Goal: Task Accomplishment & Management: Complete application form

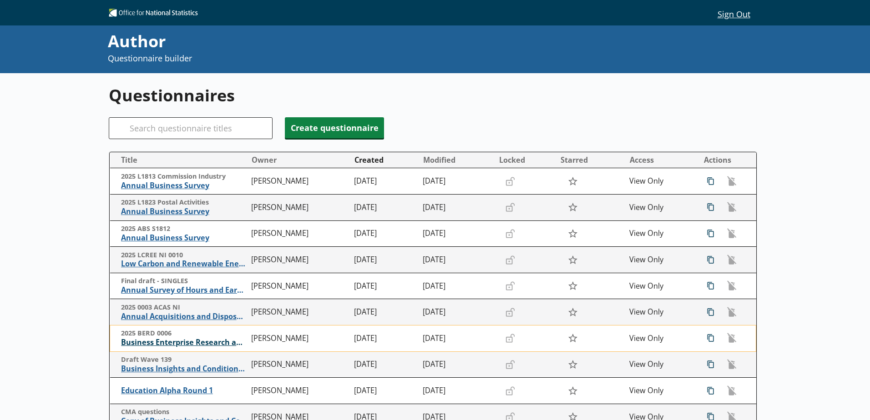
scroll to position [45, 0]
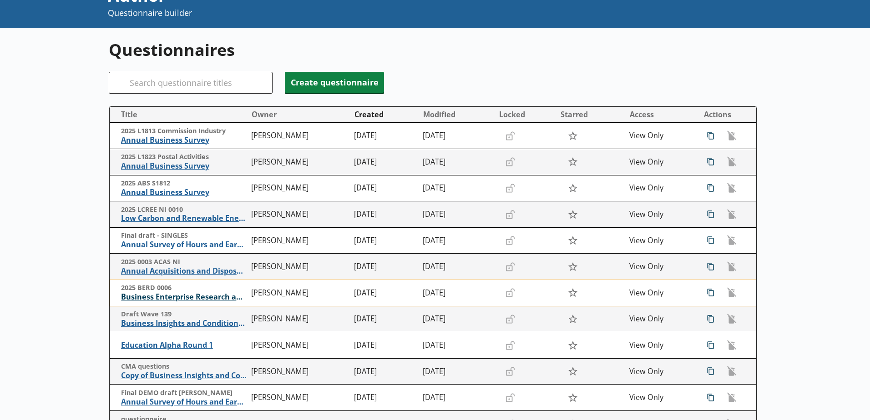
click at [181, 298] on span "Business Enterprise Research and Development" at bounding box center [184, 297] width 126 height 10
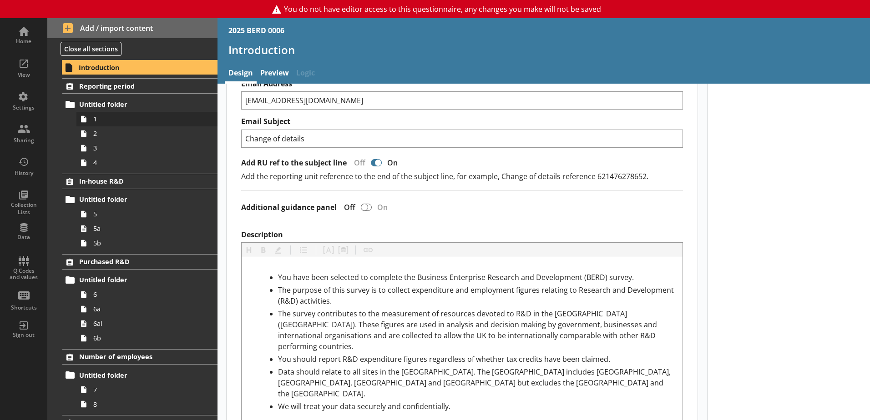
scroll to position [227, 0]
click at [95, 91] on link "Reporting period" at bounding box center [139, 85] width 155 height 15
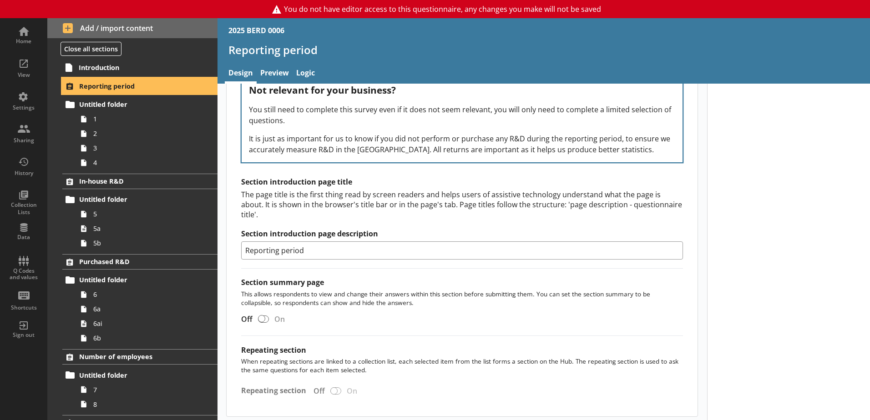
scroll to position [1183, 0]
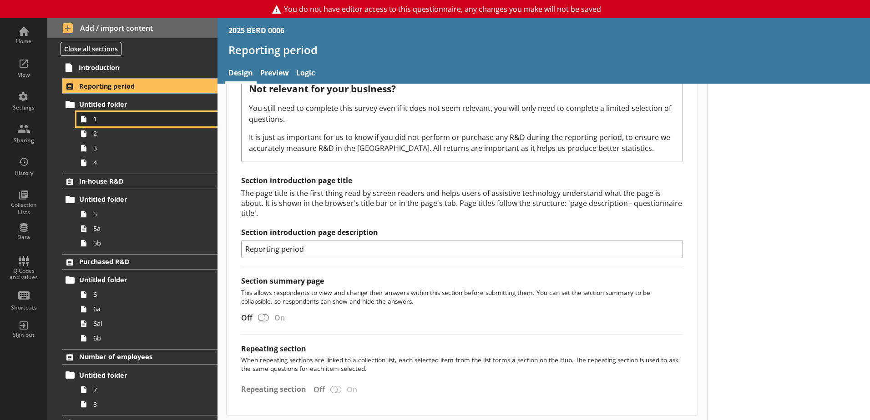
click at [109, 120] on span "1" at bounding box center [143, 119] width 101 height 9
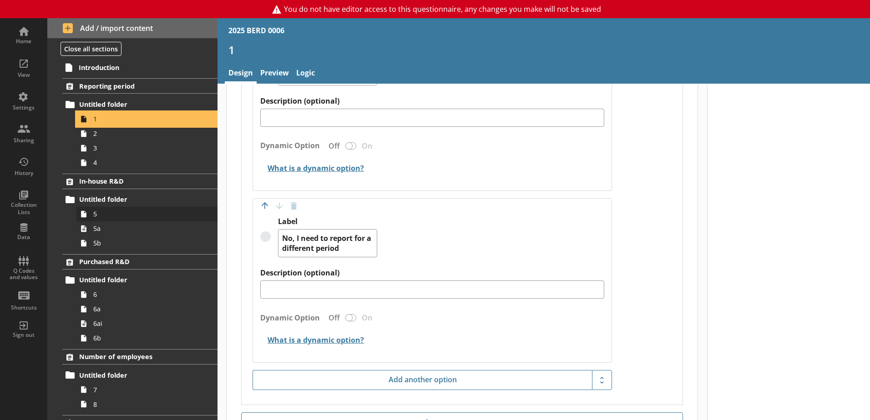
scroll to position [682, 0]
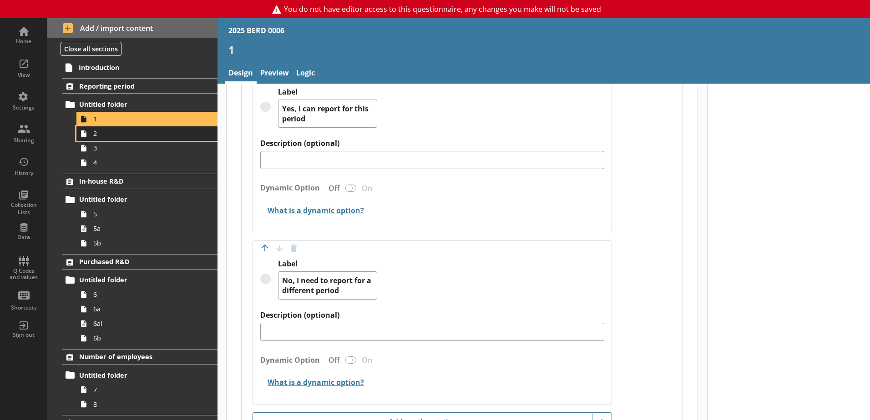
click at [100, 137] on span "2" at bounding box center [143, 133] width 101 height 9
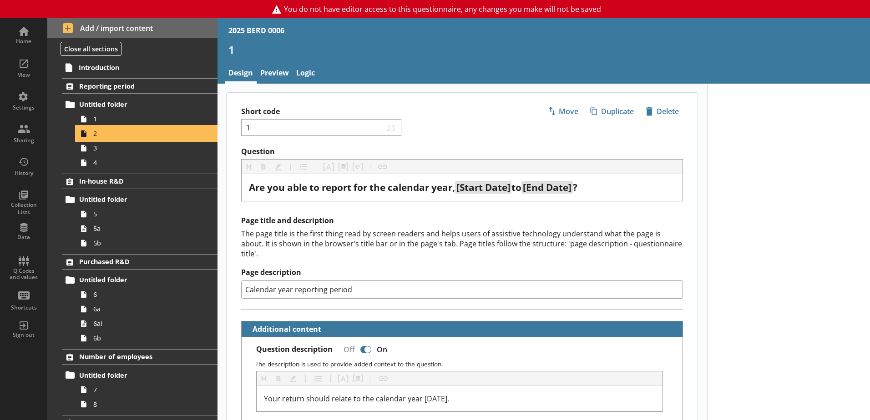
type textarea "x"
select select "ref_p_end_date"
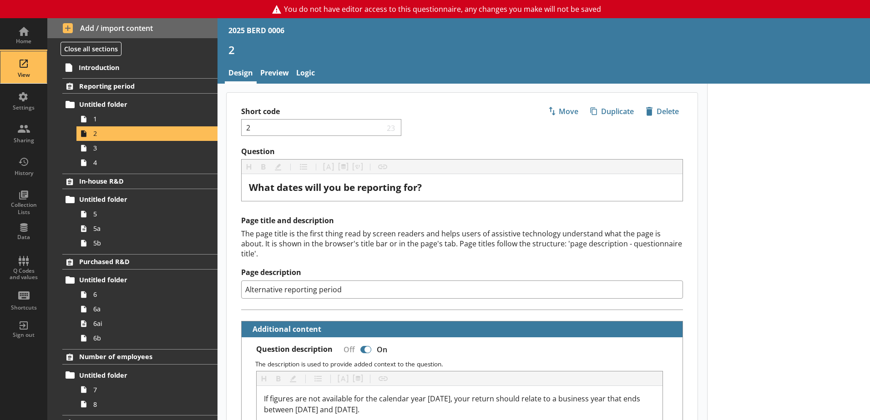
click at [23, 65] on div "View" at bounding box center [24, 67] width 32 height 32
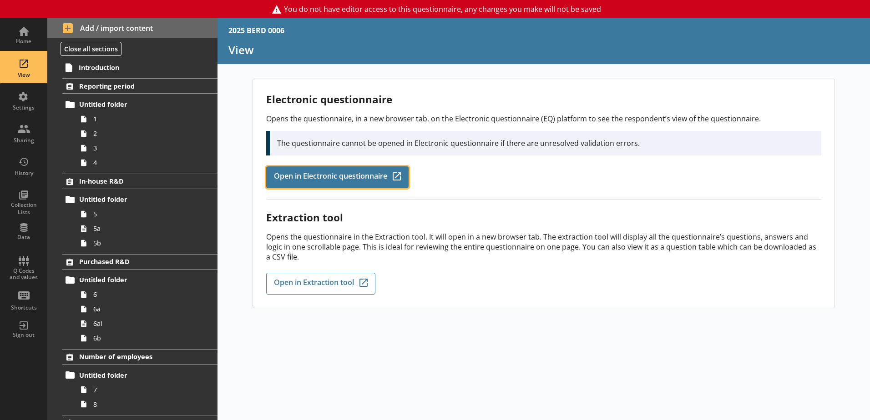
click at [341, 180] on span "Open in Electronic questionnaire" at bounding box center [330, 177] width 113 height 10
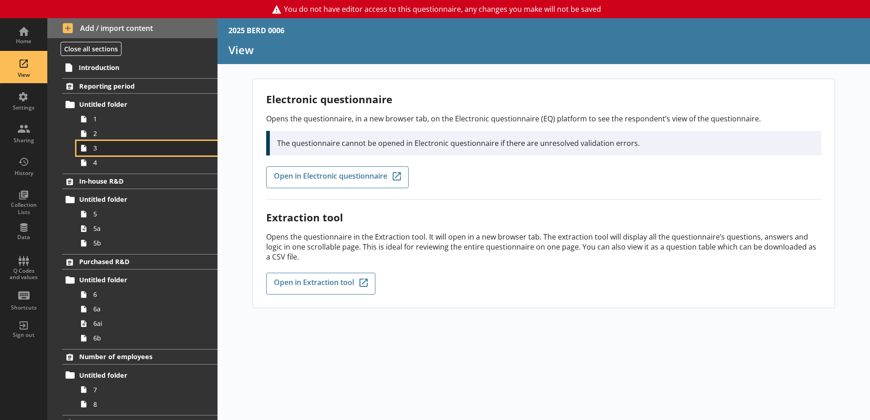
click at [101, 141] on link "3" at bounding box center [146, 148] width 141 height 15
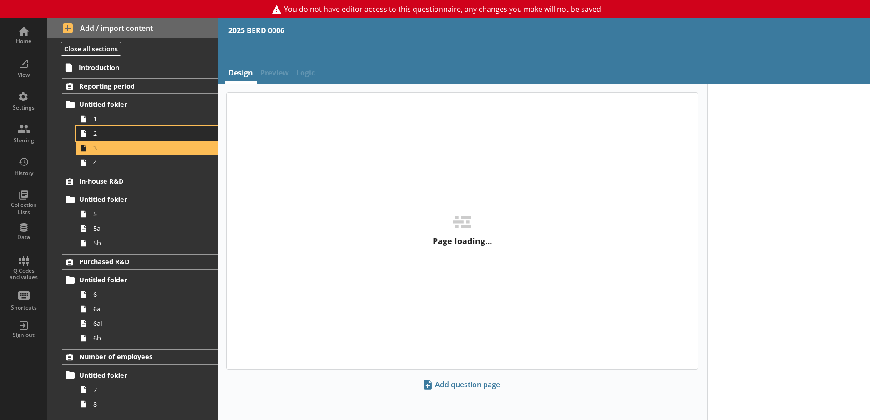
click at [101, 136] on span "2" at bounding box center [143, 133] width 101 height 9
type textarea "x"
select select "ref_p_end_date"
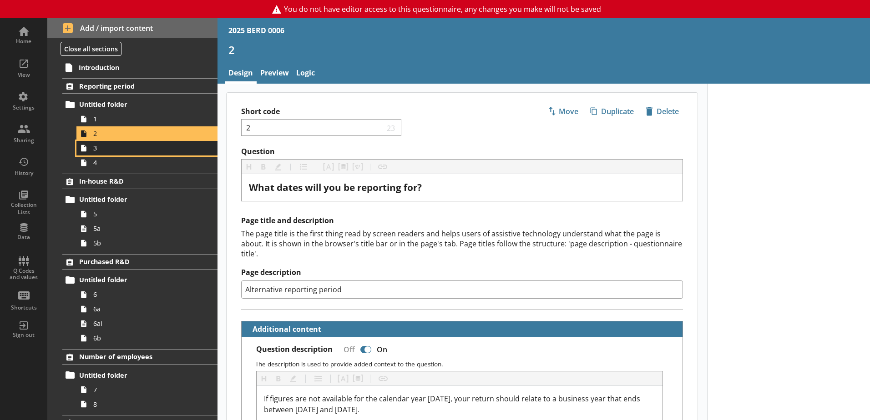
click at [139, 149] on span "3" at bounding box center [143, 148] width 101 height 9
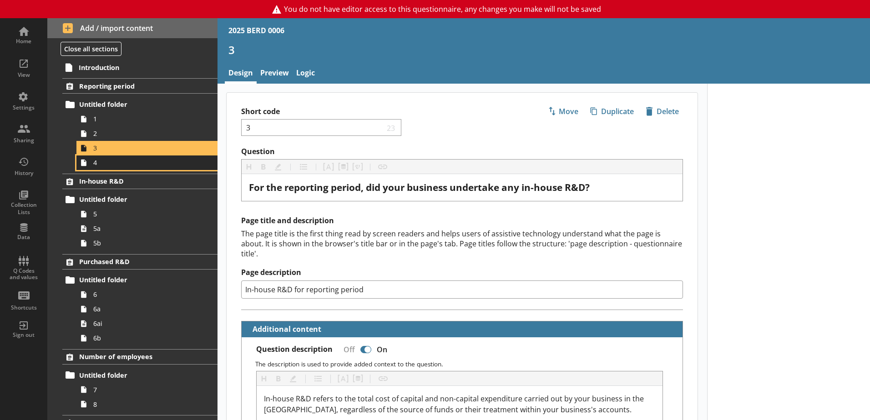
click at [106, 162] on span "4" at bounding box center [143, 162] width 101 height 9
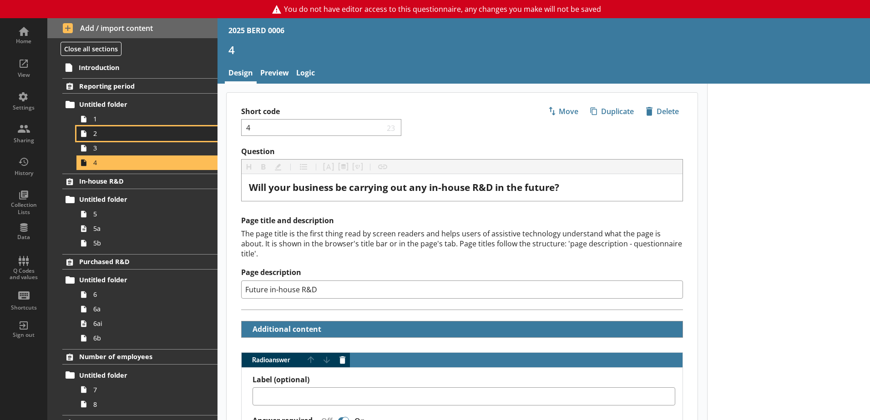
click at [109, 140] on link "2" at bounding box center [146, 133] width 141 height 15
type textarea "x"
select select "ref_p_end_date"
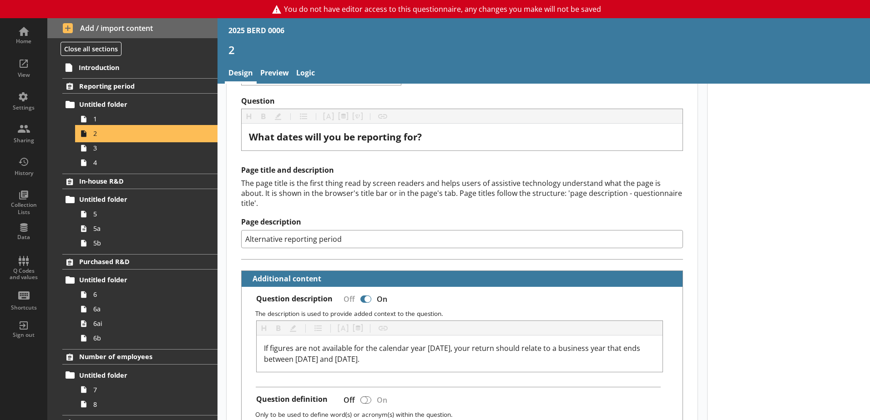
scroll to position [45, 0]
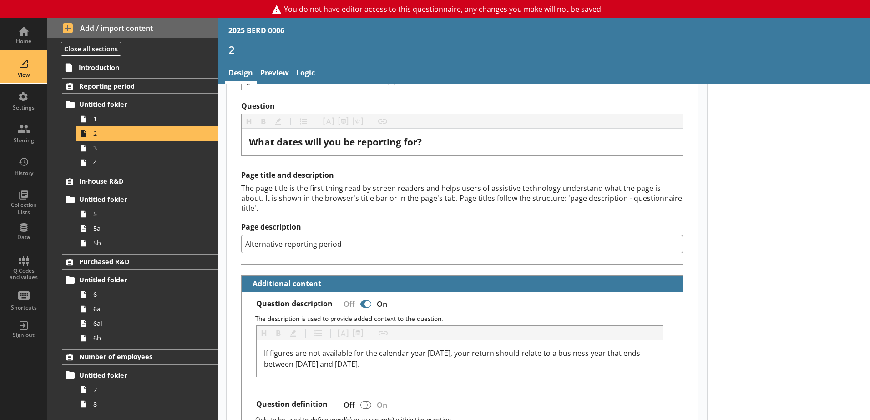
click at [16, 65] on div "View" at bounding box center [24, 67] width 32 height 32
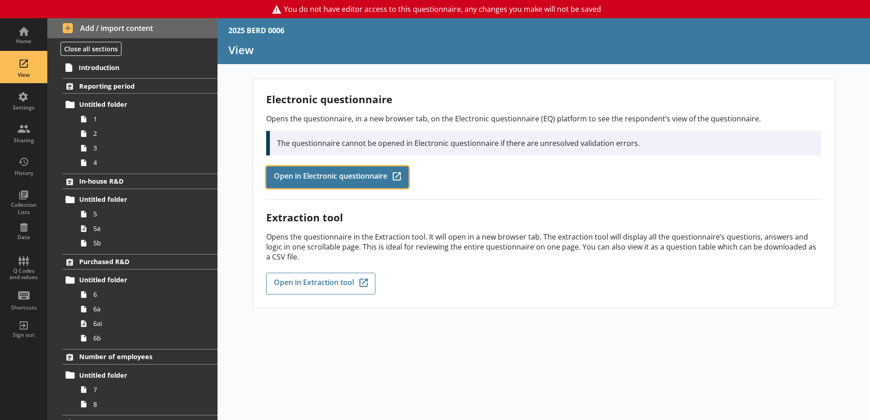
click at [348, 183] on link "Open in Electronic questionnaire Q-Codes_Icon Created with Sketch." at bounding box center [337, 177] width 142 height 22
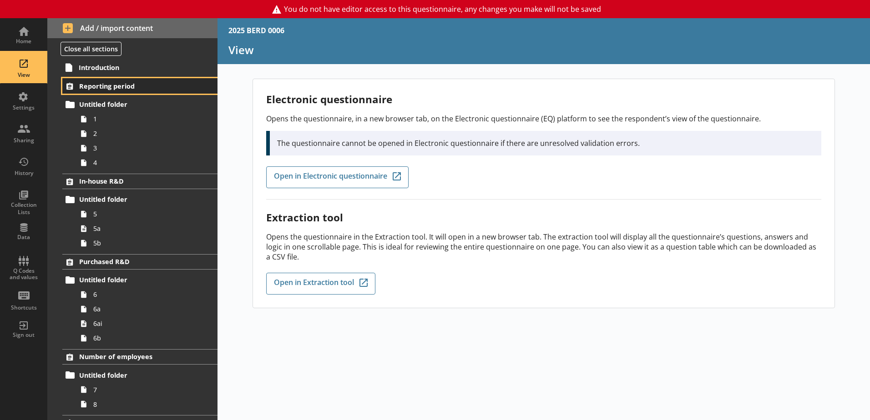
click at [99, 84] on span "Reporting period" at bounding box center [134, 86] width 111 height 9
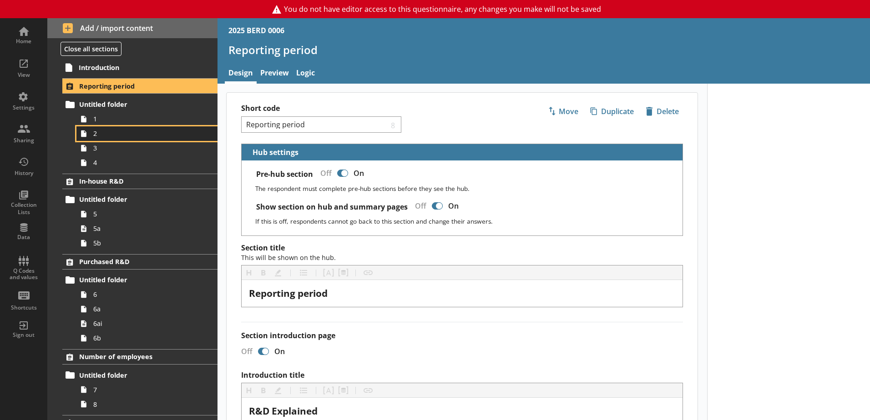
click at [105, 138] on span "2" at bounding box center [143, 133] width 101 height 9
type textarea "x"
select select "ref_p_end_date"
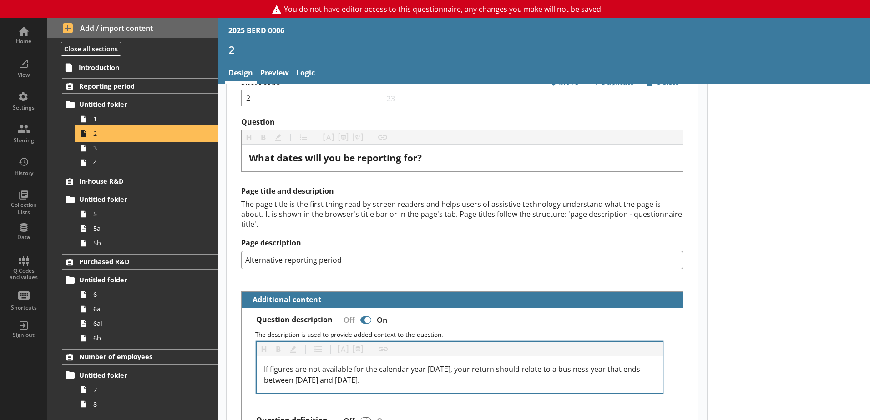
scroll to position [45, 0]
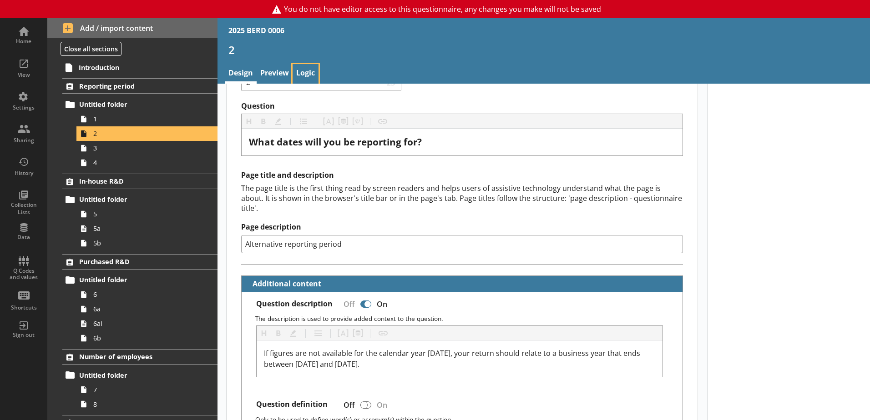
click at [312, 73] on link "Logic" at bounding box center [305, 74] width 26 height 20
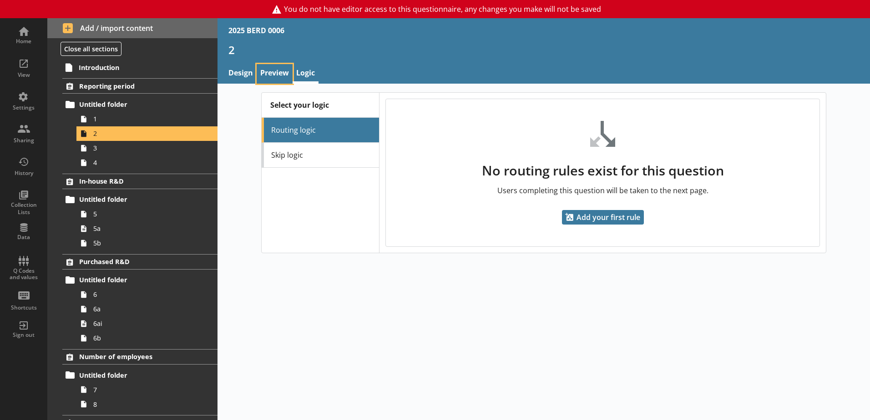
click at [285, 73] on link "Preview" at bounding box center [275, 74] width 36 height 20
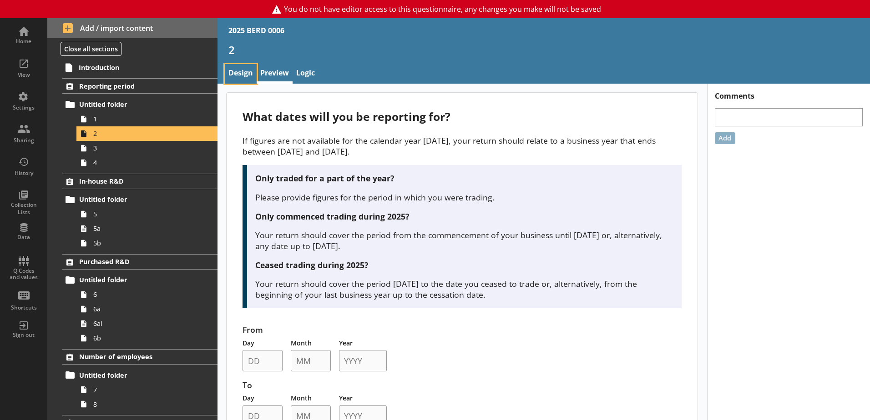
click at [241, 70] on link "Design" at bounding box center [241, 74] width 32 height 20
type textarea "x"
select select "ref_p_end_date"
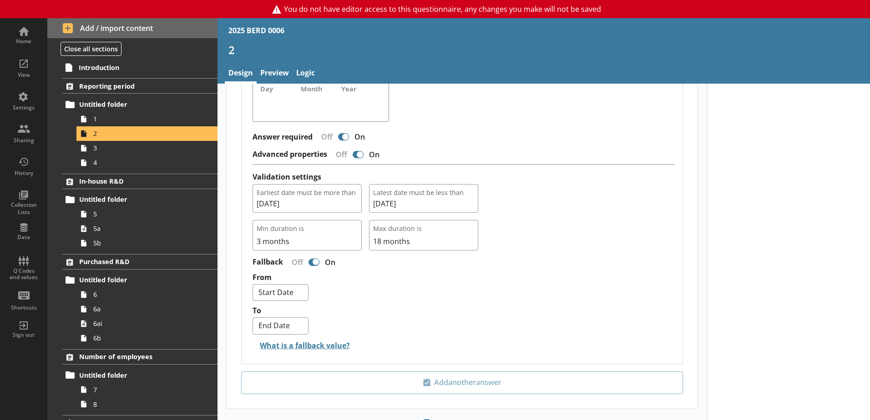
scroll to position [821, 0]
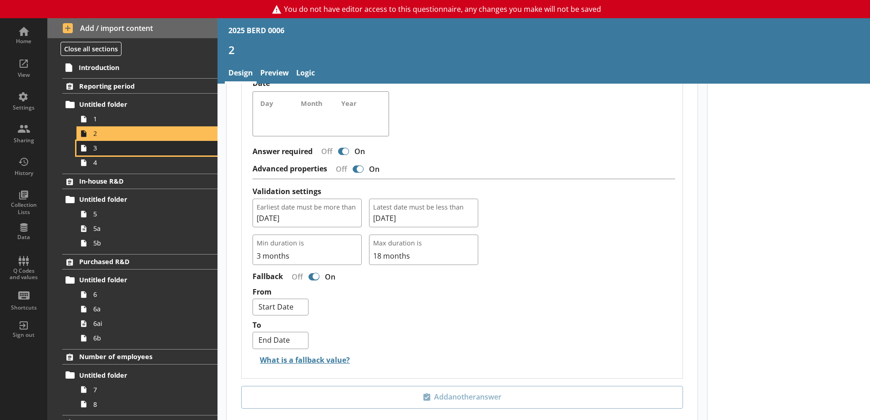
click at [104, 155] on link "3" at bounding box center [146, 148] width 141 height 15
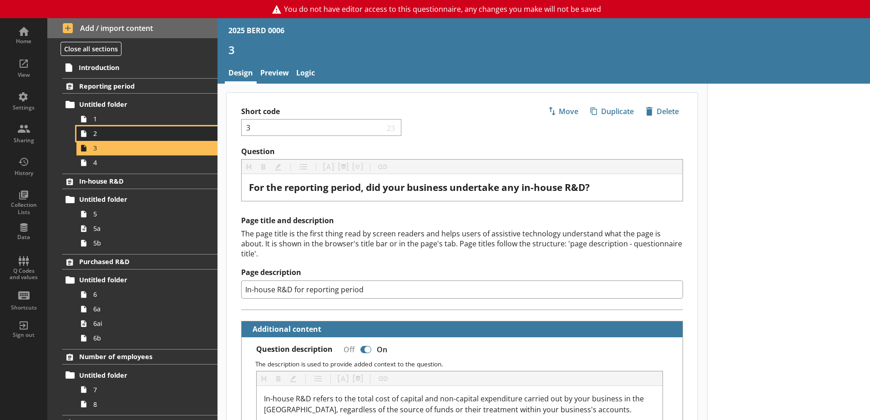
click at [120, 134] on span "2" at bounding box center [143, 133] width 101 height 9
type textarea "x"
select select "ref_p_end_date"
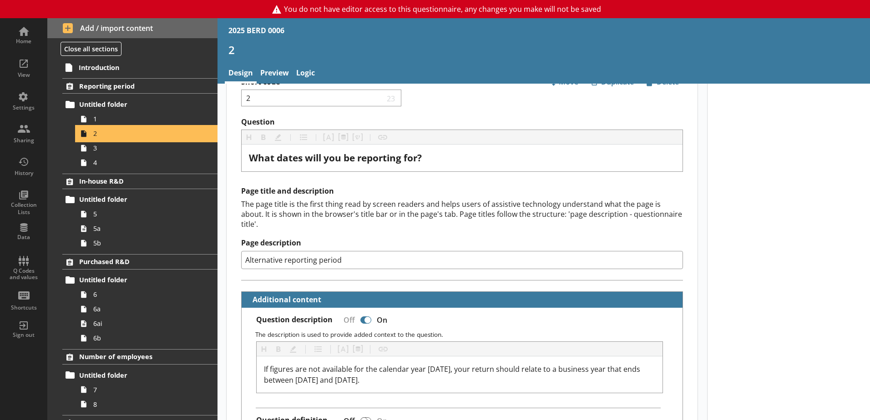
scroll to position [45, 0]
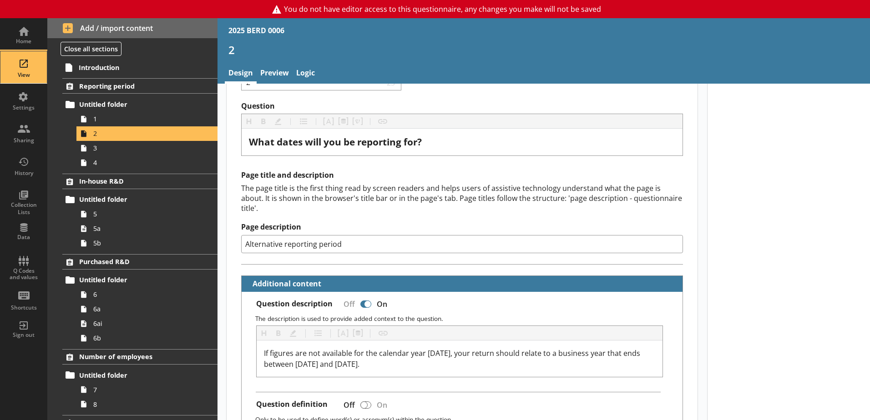
click at [16, 68] on div "View" at bounding box center [24, 67] width 32 height 32
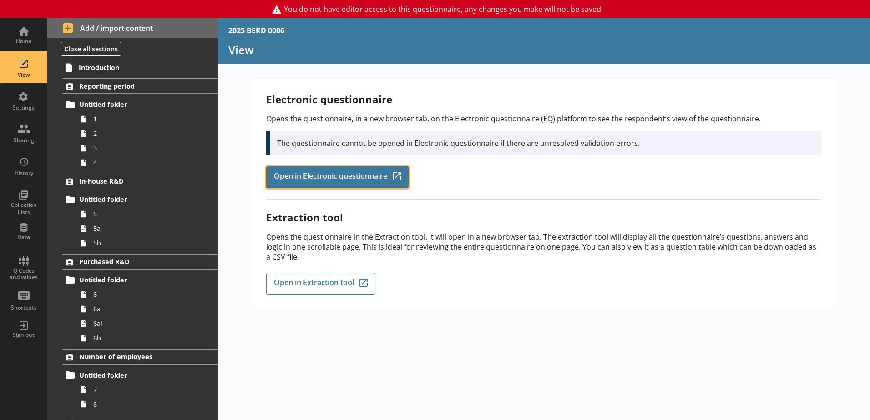
click at [337, 176] on span "Open in Electronic questionnaire" at bounding box center [330, 177] width 113 height 10
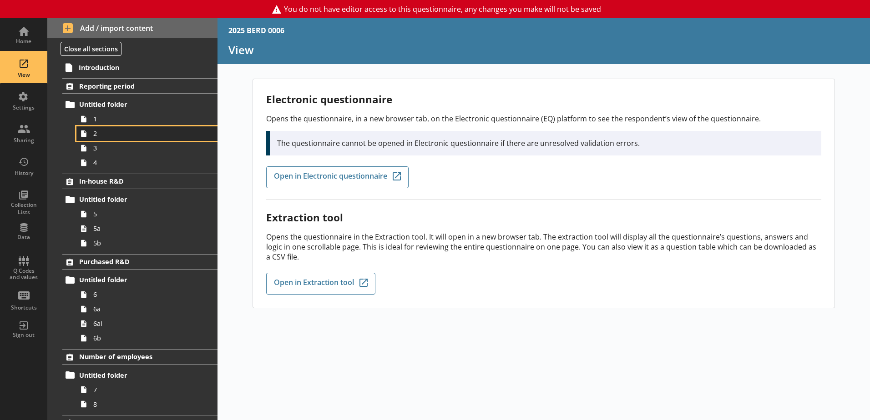
click at [110, 134] on span "2" at bounding box center [143, 133] width 101 height 9
type textarea "x"
select select "ref_p_end_date"
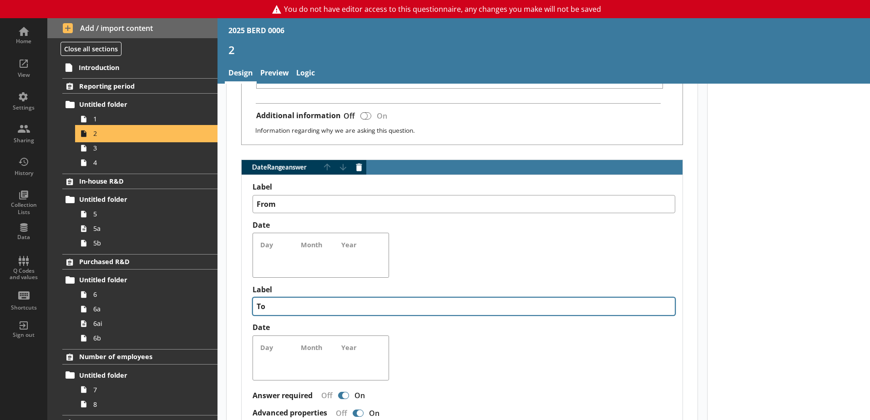
scroll to position [728, 0]
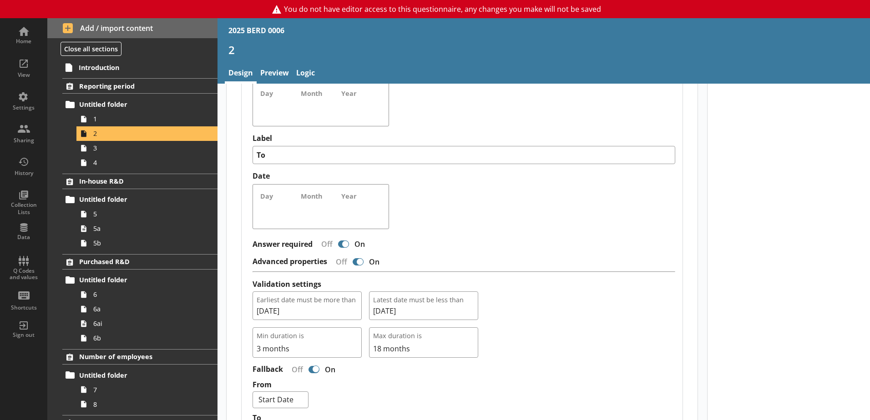
click at [513, 362] on div "Fallback Off On" at bounding box center [463, 370] width 423 height 16
click at [21, 31] on div "Home" at bounding box center [24, 35] width 32 height 32
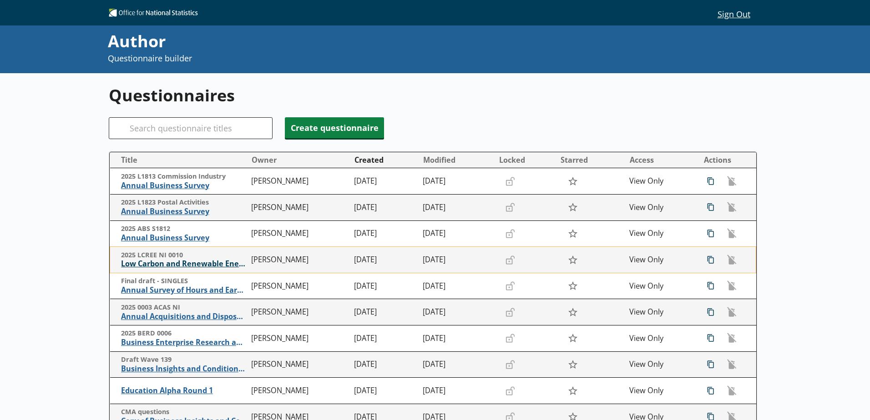
click at [193, 265] on span "Low Carbon and Renewable Energy Economy Survey" at bounding box center [184, 264] width 126 height 10
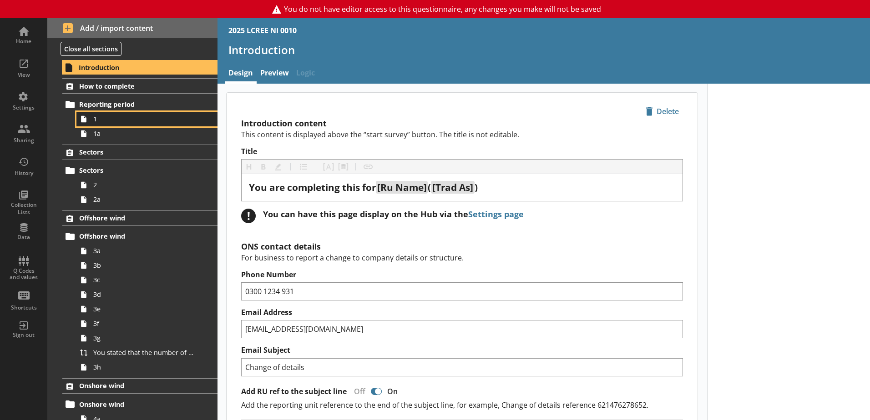
click at [95, 125] on link "1" at bounding box center [146, 119] width 141 height 15
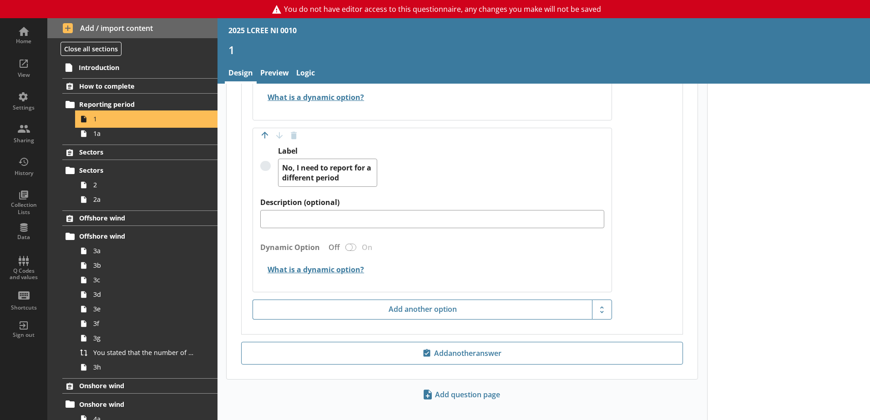
scroll to position [691, 0]
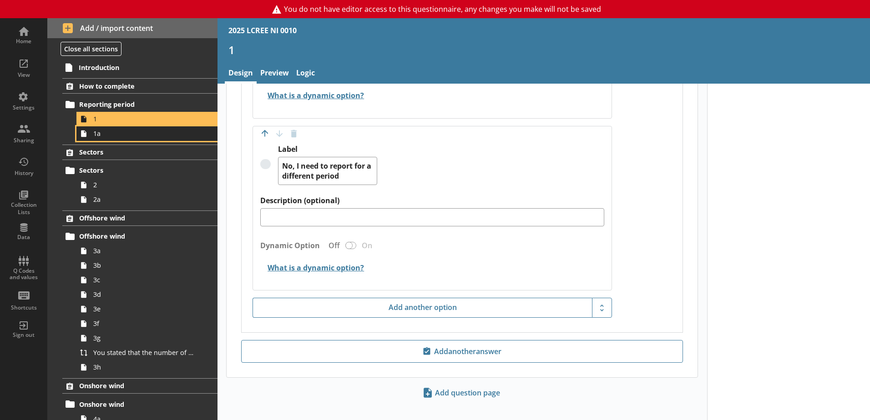
click at [101, 135] on span "1a" at bounding box center [143, 133] width 101 height 9
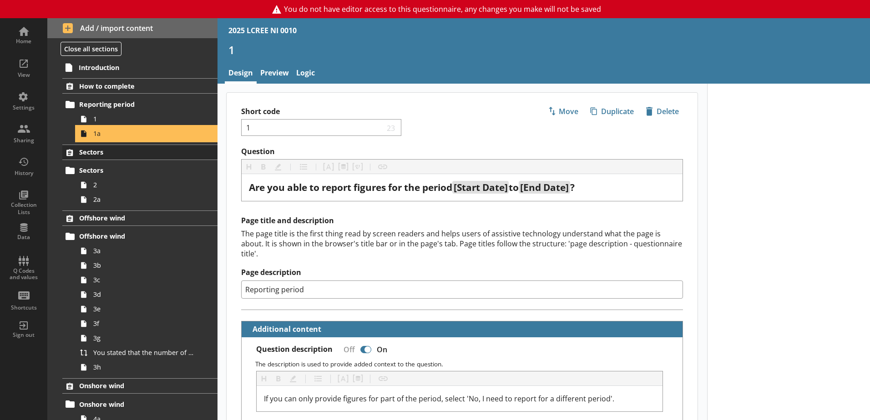
type textarea "x"
select select "ref_p_end_date"
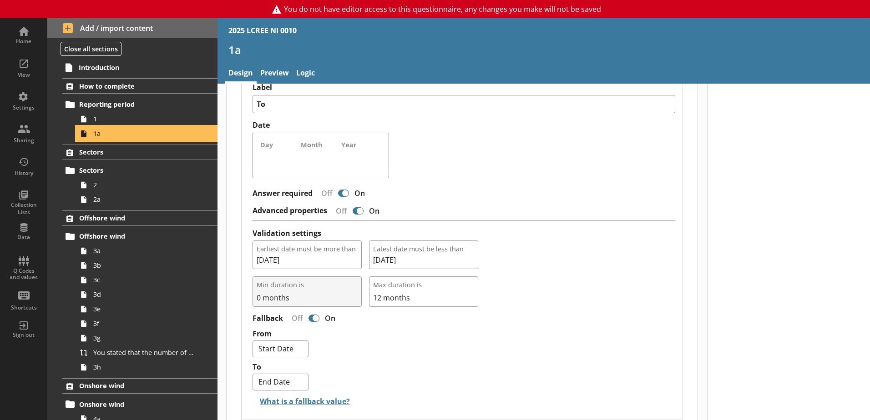
scroll to position [591, 0]
